Goal: Task Accomplishment & Management: Manage account settings

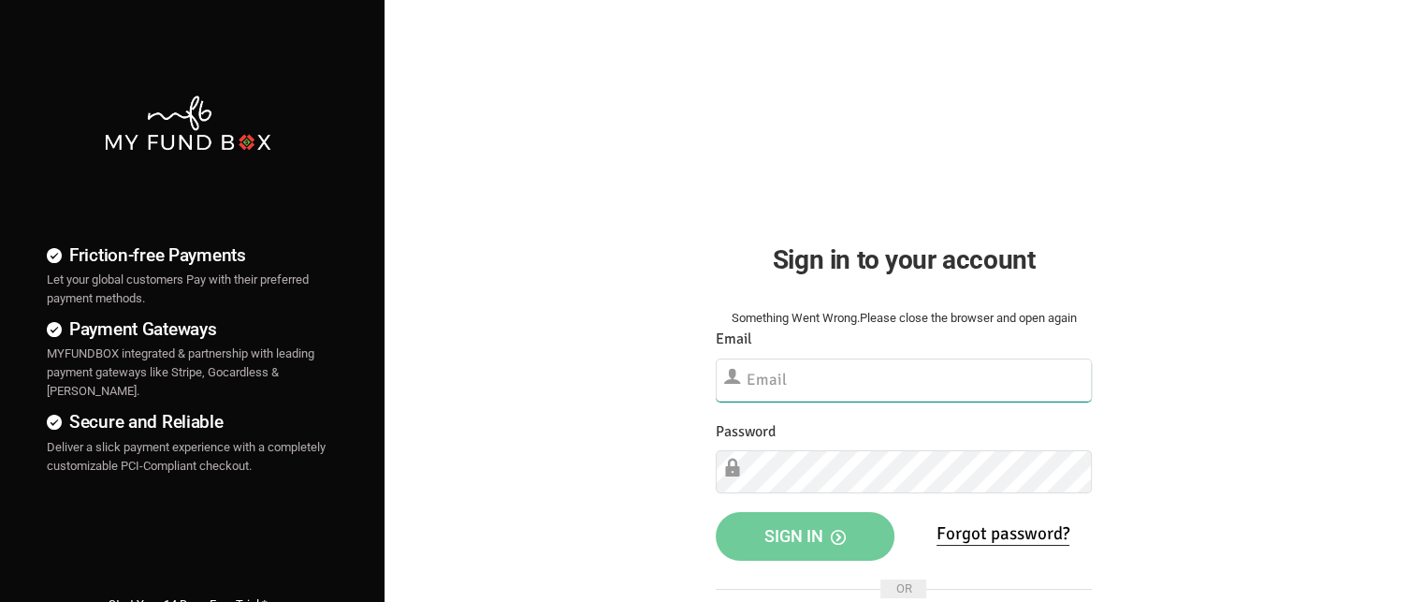
type input "[EMAIL_ADDRESS][DOMAIN_NAME]"
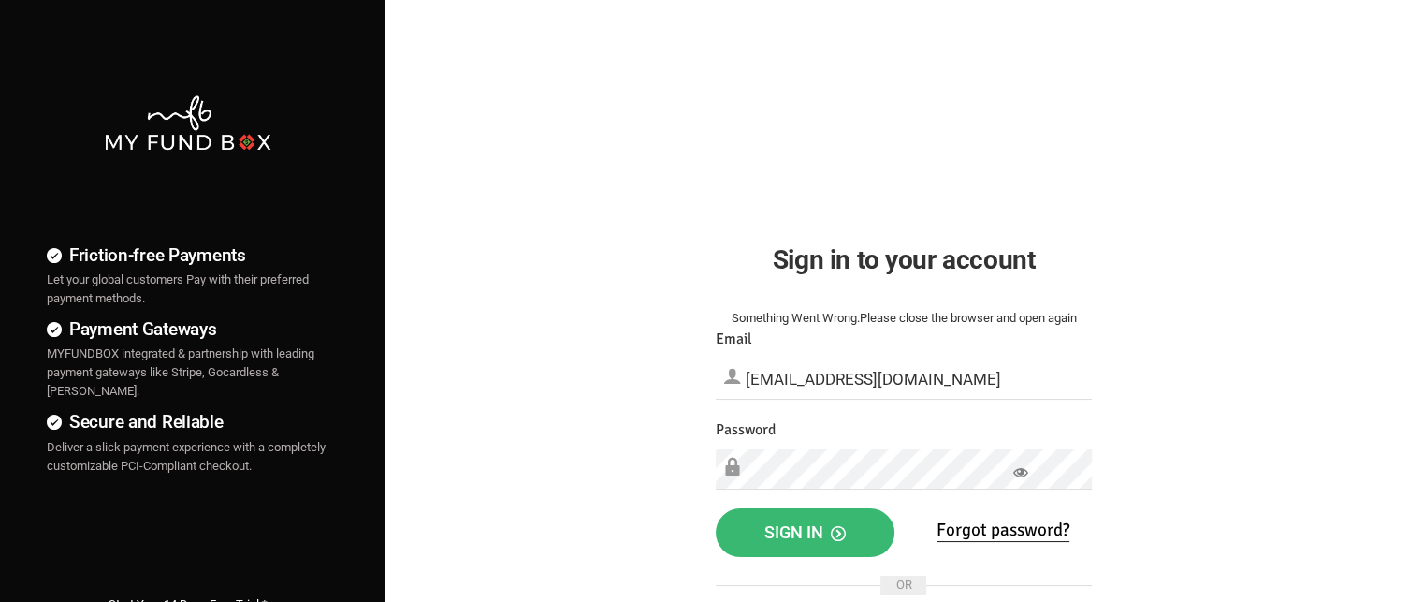
click at [795, 534] on span "Sign in" at bounding box center [804, 532] width 81 height 20
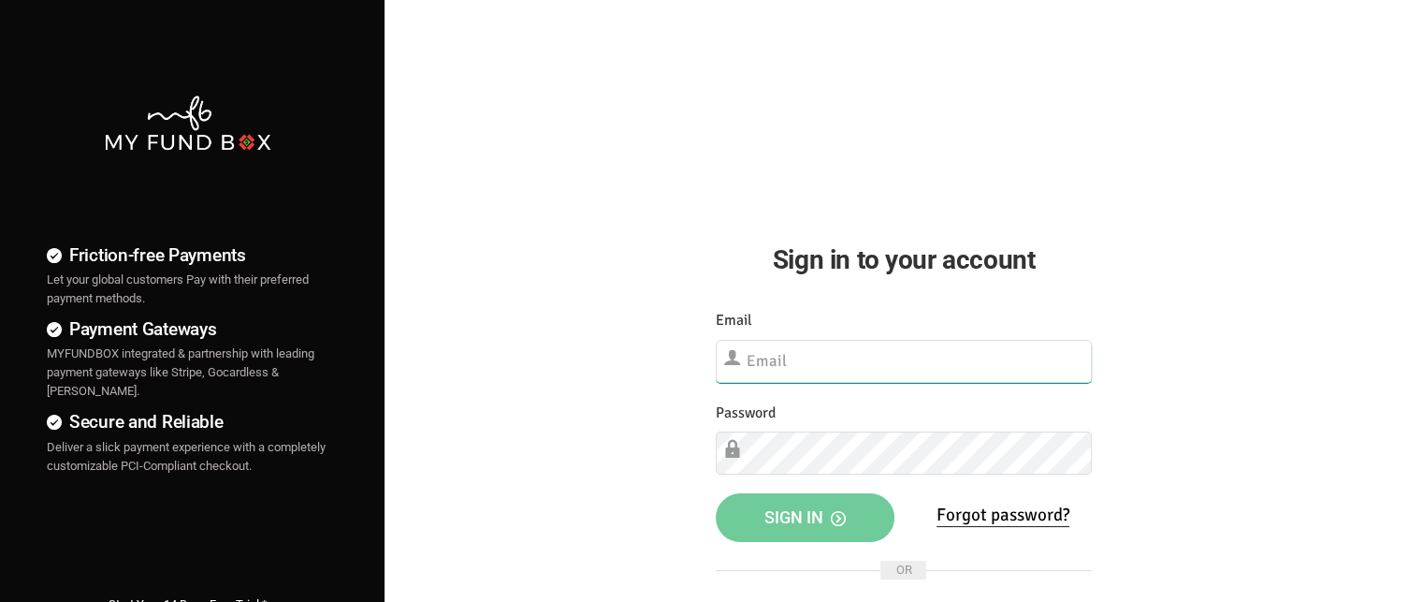
type input "[EMAIL_ADDRESS][DOMAIN_NAME]"
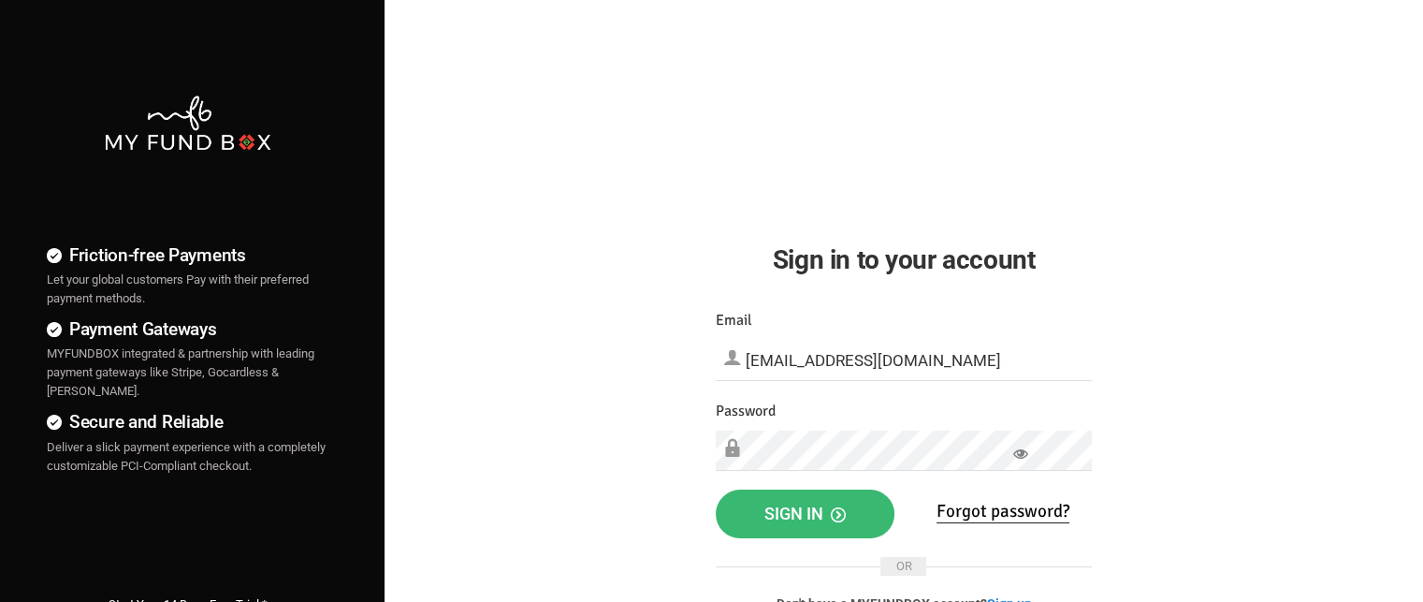
click at [783, 520] on span "Sign in" at bounding box center [804, 513] width 81 height 20
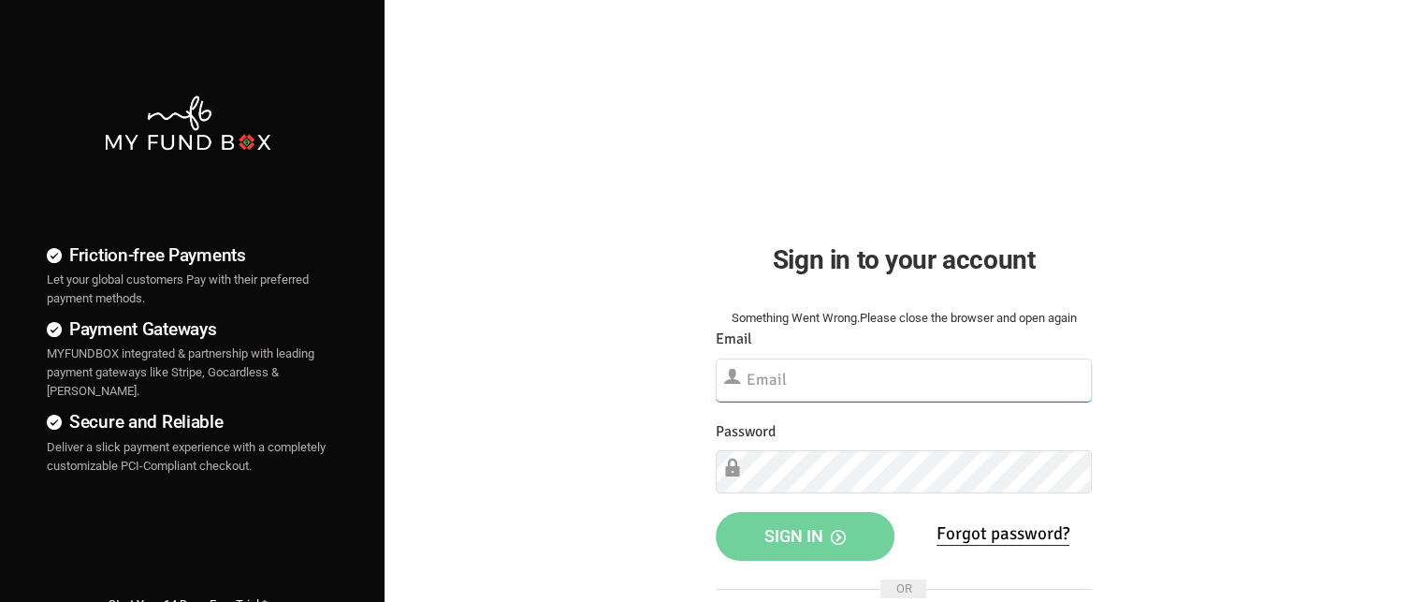
type input "[EMAIL_ADDRESS][DOMAIN_NAME]"
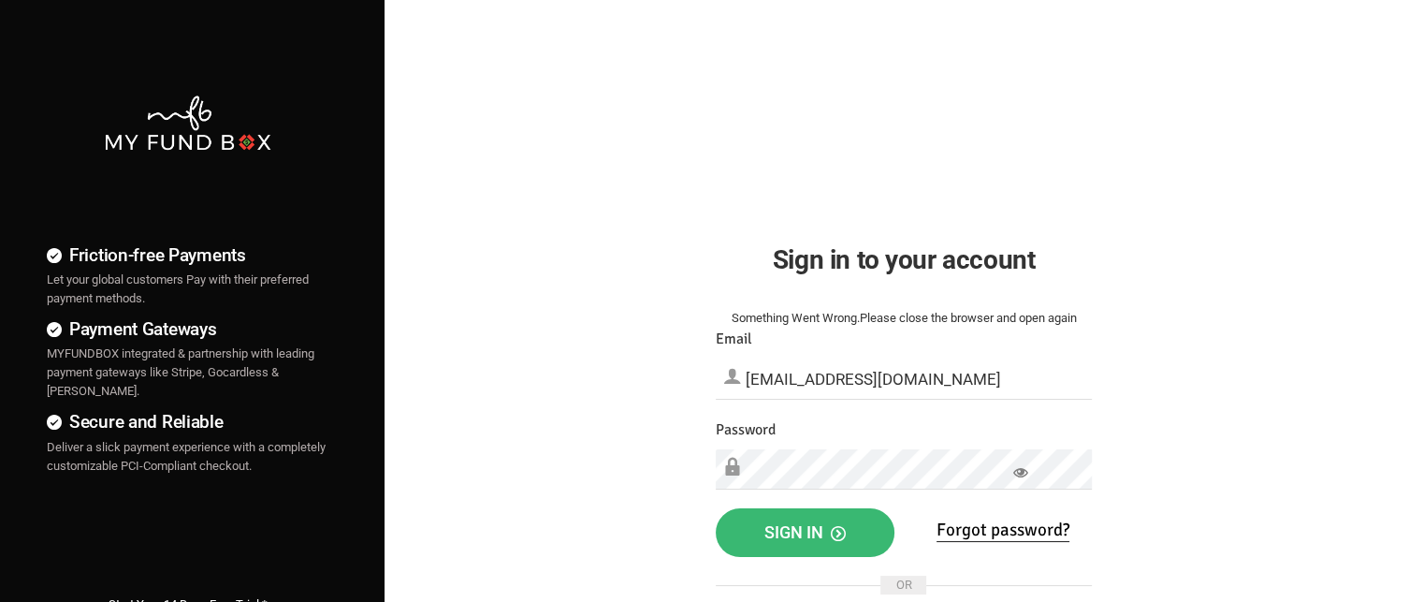
click at [793, 537] on span "Sign in" at bounding box center [804, 532] width 81 height 20
click at [811, 526] on span "Sign in" at bounding box center [804, 532] width 81 height 20
click at [806, 536] on span "Sign in" at bounding box center [804, 532] width 81 height 20
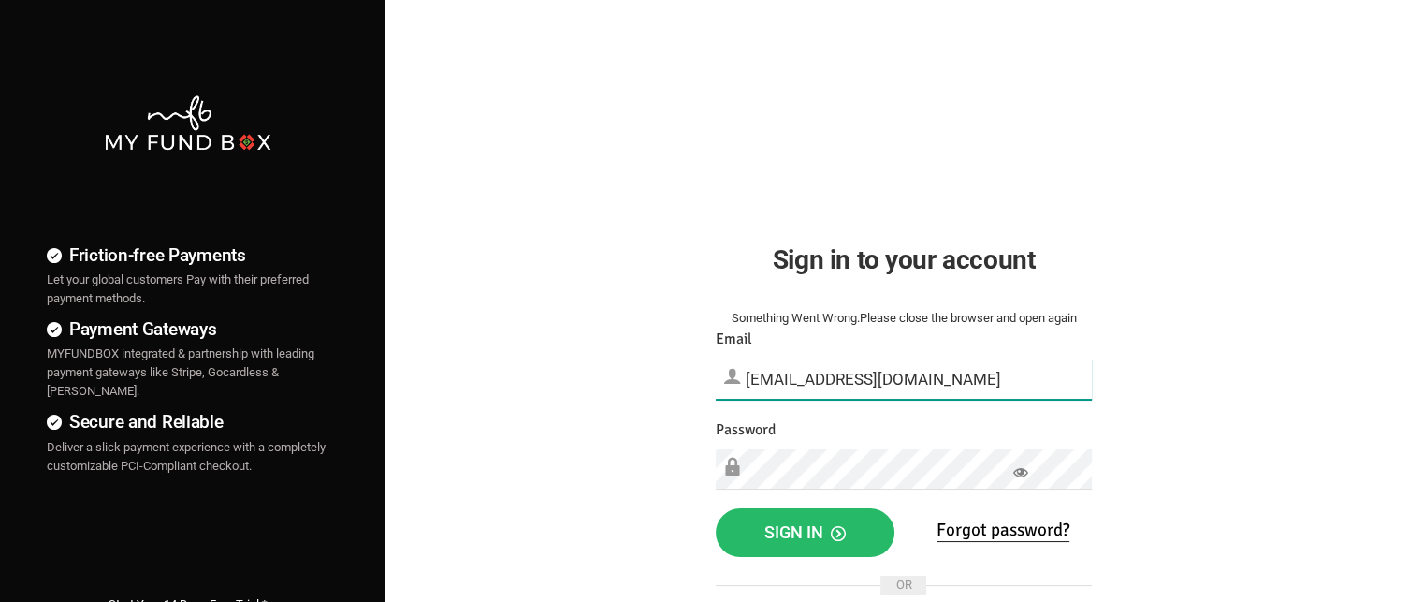
click at [910, 374] on input "[EMAIL_ADDRESS][DOMAIN_NAME]" at bounding box center [904, 378] width 376 height 41
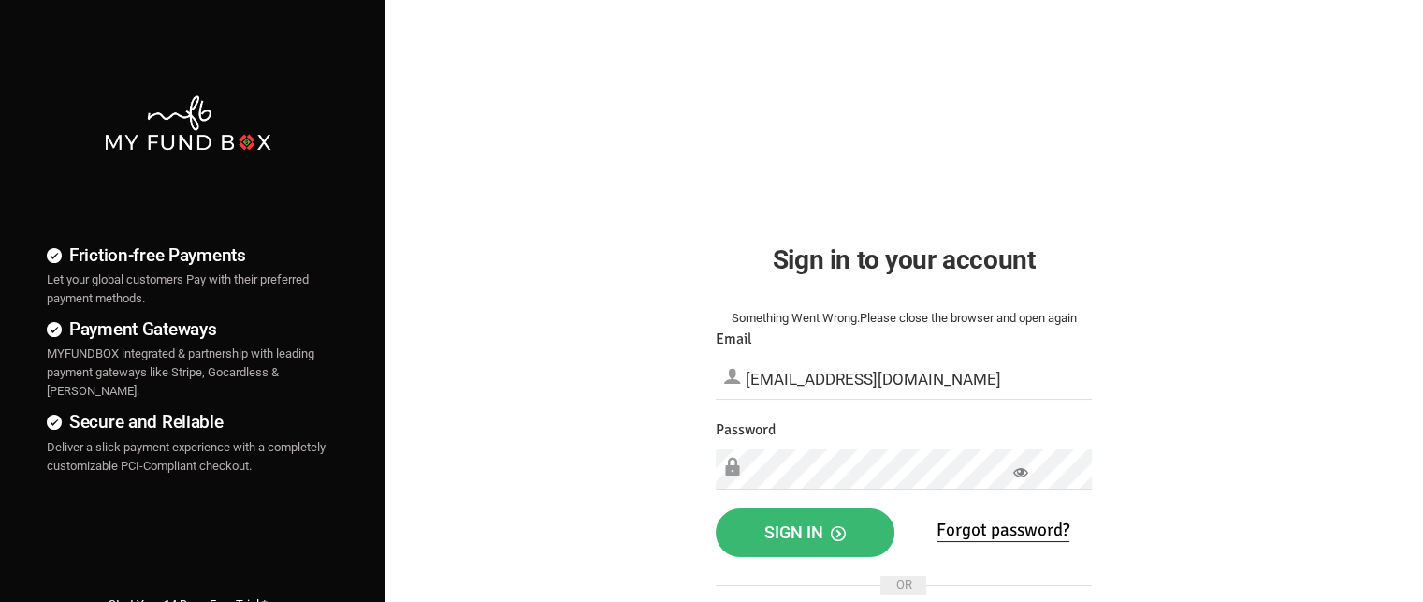
click at [813, 540] on span "Sign in" at bounding box center [804, 532] width 81 height 20
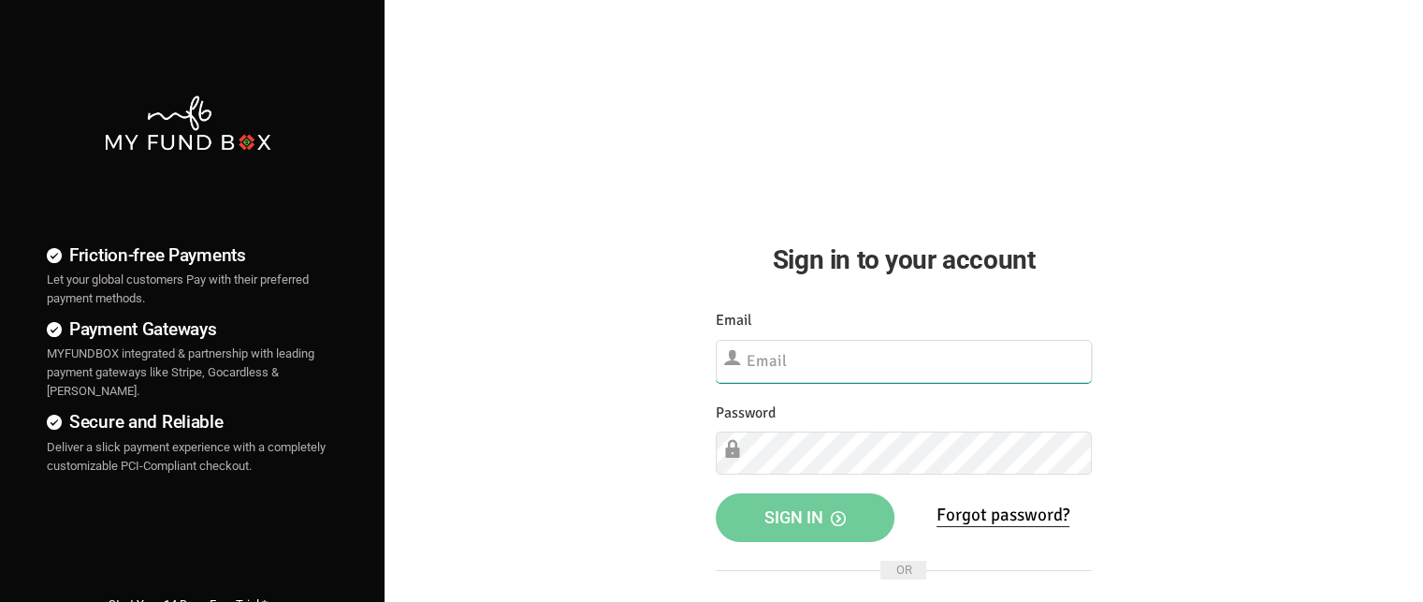
type input "[EMAIL_ADDRESS][DOMAIN_NAME]"
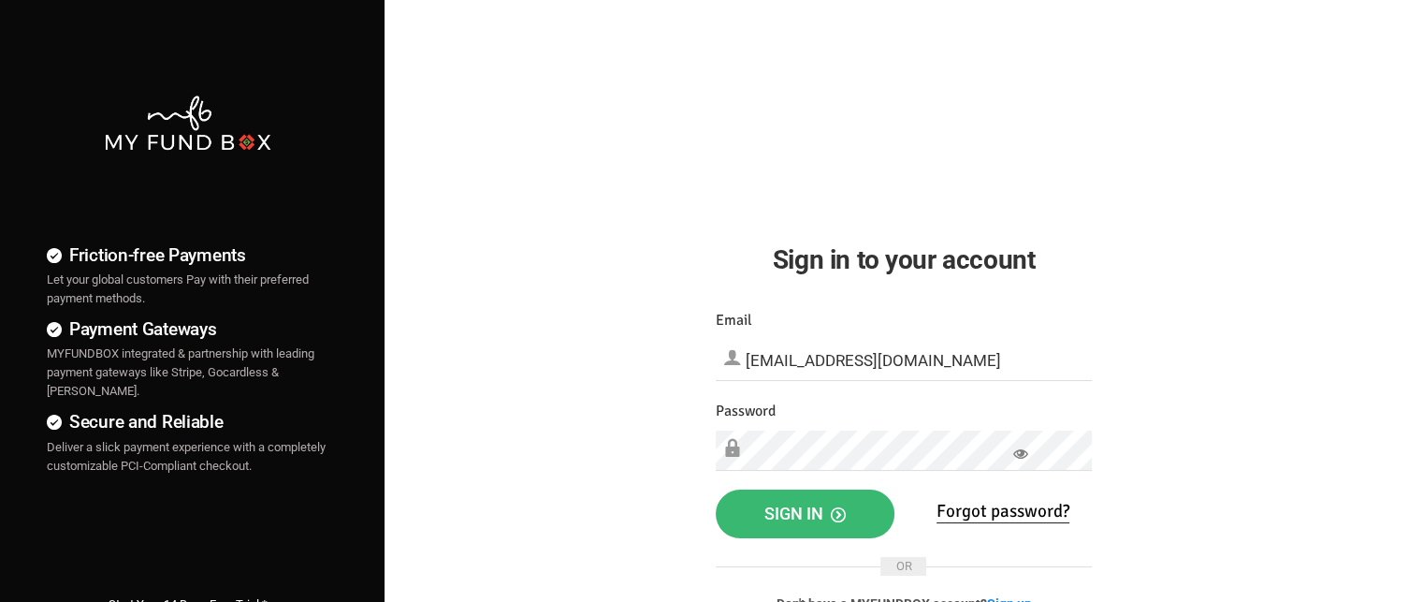
click at [816, 525] on button "Sign in" at bounding box center [805, 513] width 179 height 49
